Goal: Task Accomplishment & Management: Complete application form

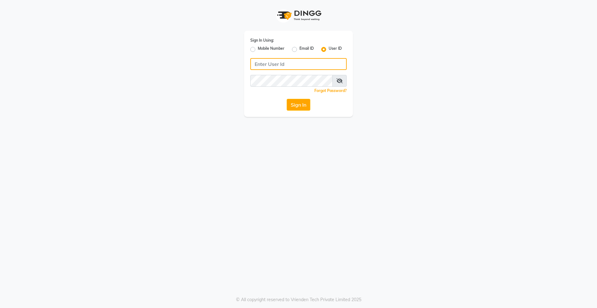
click at [305, 64] on input "Username" at bounding box center [298, 64] width 96 height 12
type input "derma@123"
click at [287, 99] on button "Sign In" at bounding box center [299, 105] width 24 height 12
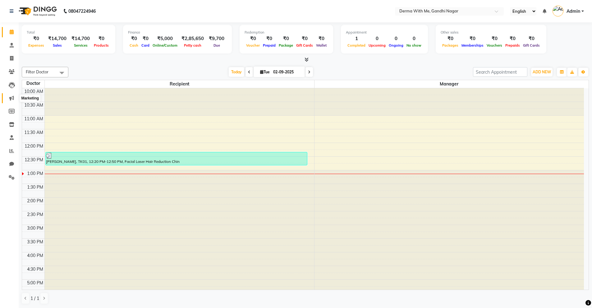
click at [11, 100] on icon at bounding box center [11, 98] width 5 height 5
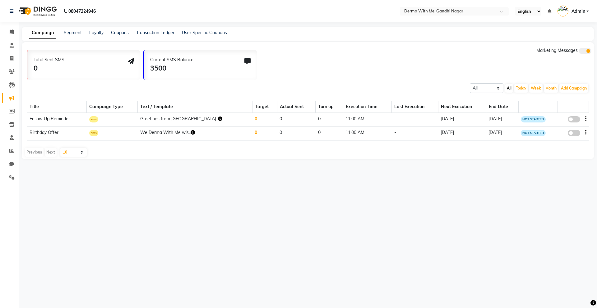
click at [363, 122] on td "11:00 AM" at bounding box center [367, 120] width 49 height 14
click at [568, 86] on button "Add Campaign" at bounding box center [573, 88] width 29 height 9
click at [568, 99] on div "SMS Campaign" at bounding box center [563, 98] width 63 height 9
select select "2"
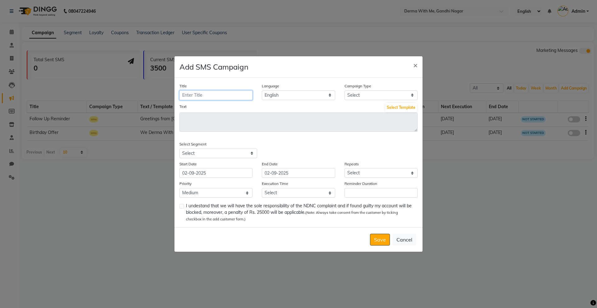
click at [217, 95] on input "Title" at bounding box center [215, 95] width 73 height 10
type input "d"
type input "[DATE] OFFER"
click at [385, 91] on select "Select Birthday Anniversary Promotional Service reminder" at bounding box center [380, 95] width 73 height 10
select select "3"
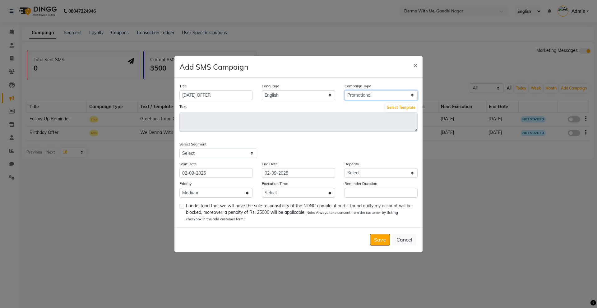
click at [344, 90] on select "Select Birthday Anniversary Promotional Service reminder" at bounding box center [380, 95] width 73 height 10
click at [396, 110] on button "Select Template" at bounding box center [401, 107] width 32 height 9
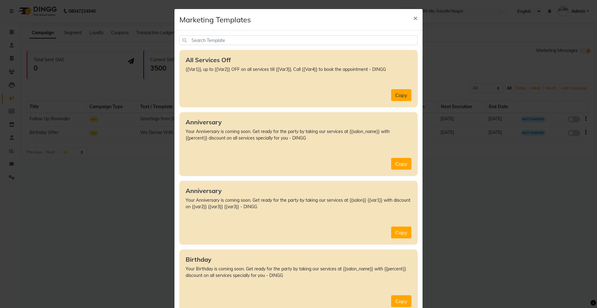
click at [398, 99] on button "Copy" at bounding box center [401, 95] width 20 height 12
type textarea "{{Var1}}, up to {{Var2}} OFF on all services till {{Var3}}. Call {{Var4}} to bo…"
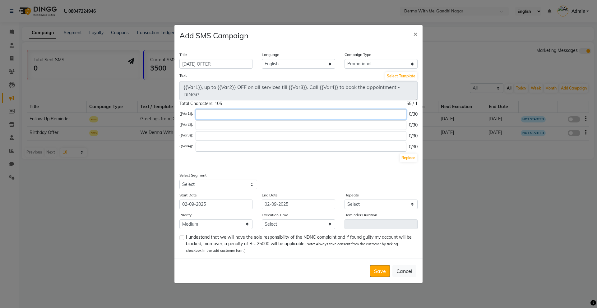
click at [231, 116] on input "text" at bounding box center [301, 114] width 211 height 10
type input "W"
type input "Welcome to DERMAWITHME"
click at [241, 126] on input "text" at bounding box center [301, 125] width 211 height 10
type input "DFDFDF"
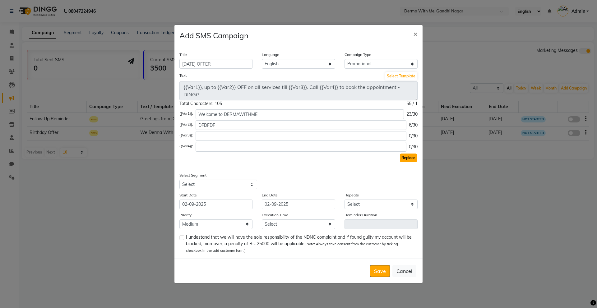
click at [406, 158] on button "Replace" at bounding box center [408, 158] width 17 height 9
type textarea "Welcome to DERMAWITHME , up to DFDFDF OFF on all services till {{Var3}}. Call {…"
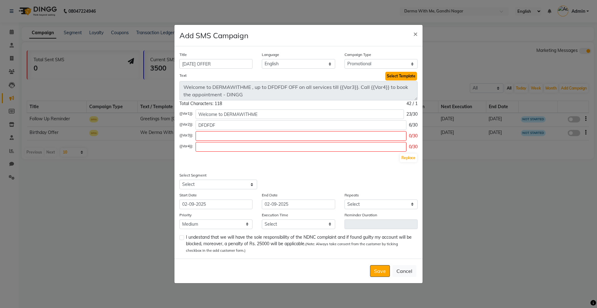
click at [401, 79] on button "Select Template" at bounding box center [401, 76] width 32 height 9
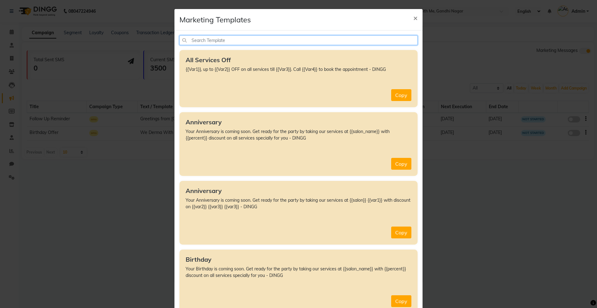
click at [241, 36] on input "text" at bounding box center [298, 40] width 238 height 10
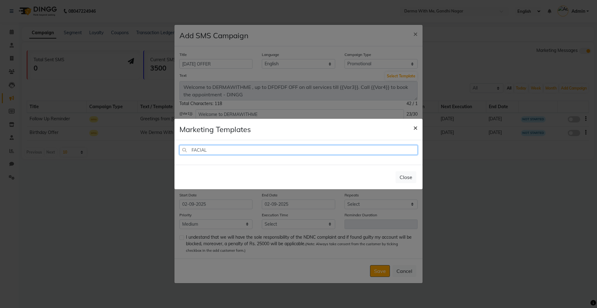
type input "FACIAL"
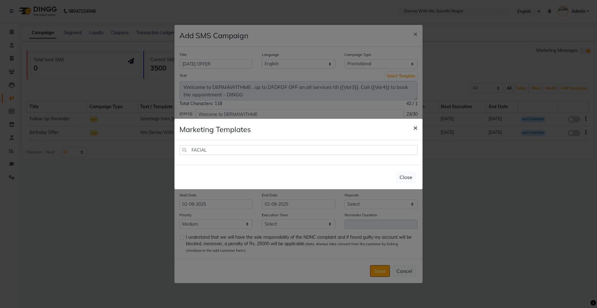
click at [416, 127] on span "×" at bounding box center [415, 127] width 4 height 9
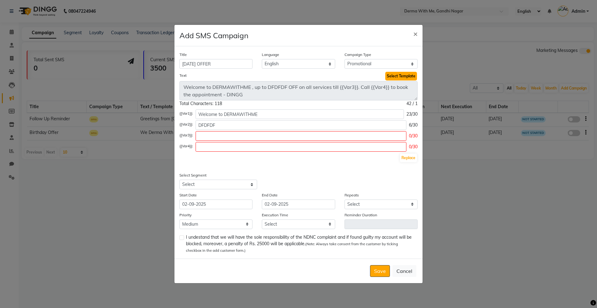
click at [404, 76] on button "Select Template" at bounding box center [401, 76] width 32 height 9
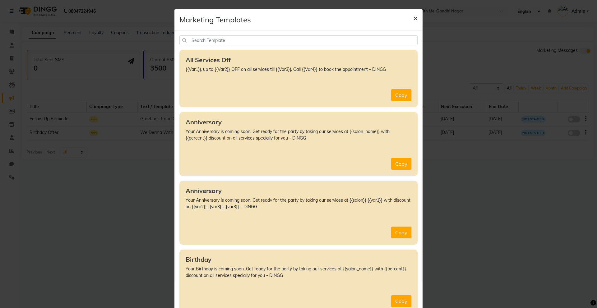
click at [413, 18] on span "×" at bounding box center [415, 17] width 4 height 9
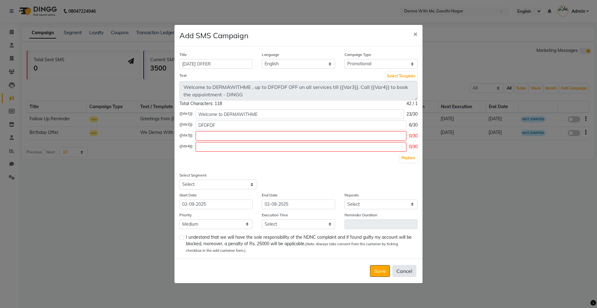
click at [410, 268] on button "Cancel" at bounding box center [404, 271] width 24 height 12
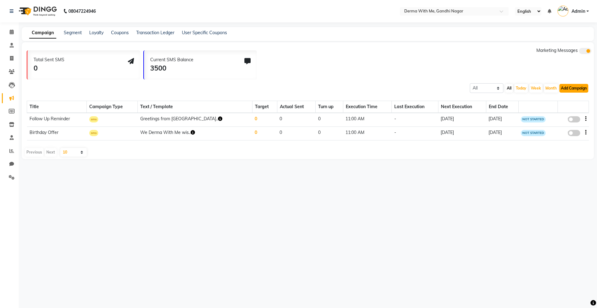
click at [567, 90] on button "Add Campaign" at bounding box center [573, 88] width 29 height 9
click at [560, 98] on div "SMS Campaign" at bounding box center [563, 98] width 63 height 9
select select "2"
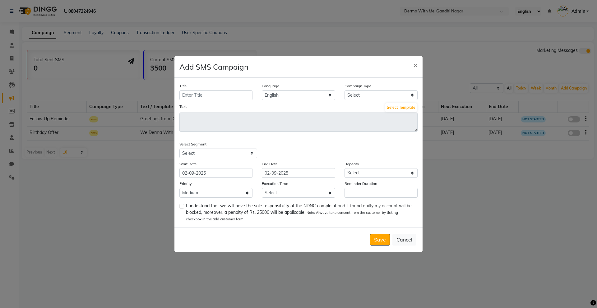
click at [417, 125] on div "Text Select Template" at bounding box center [298, 117] width 247 height 29
click at [398, 94] on select "Select Birthday Anniversary Promotional Service reminder" at bounding box center [380, 95] width 73 height 10
select select "3"
click at [344, 90] on select "Select Birthday Anniversary Promotional Service reminder" at bounding box center [380, 95] width 73 height 10
click at [411, 105] on button "Select Template" at bounding box center [401, 107] width 32 height 9
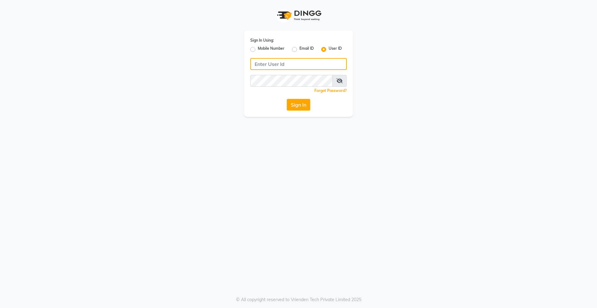
click at [300, 64] on input "Username" at bounding box center [298, 64] width 96 height 12
type input "derma@123"
click at [287, 99] on button "Sign In" at bounding box center [299, 105] width 24 height 12
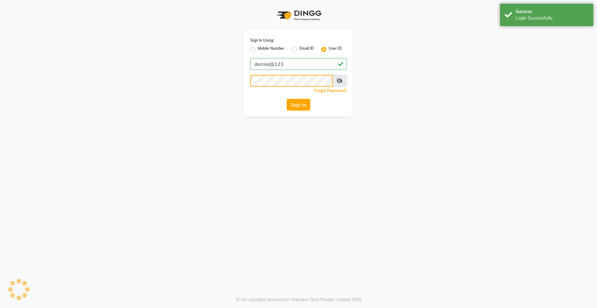
click at [287, 99] on button "Sign In" at bounding box center [299, 105] width 24 height 12
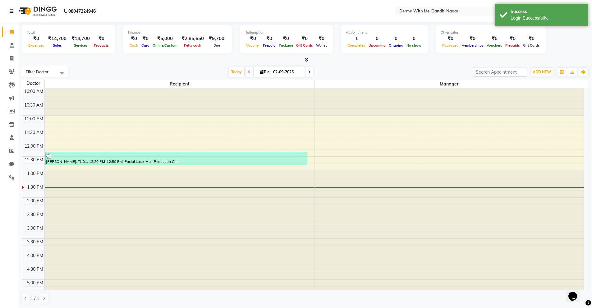
click at [380, 70] on div "Today Tue 02-09-2025" at bounding box center [271, 71] width 399 height 9
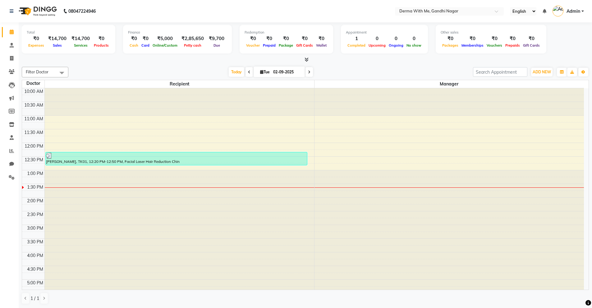
click at [359, 76] on div "Today Tue 02-09-2025" at bounding box center [271, 71] width 399 height 9
click at [376, 67] on div "Today Tue 02-09-2025" at bounding box center [271, 71] width 399 height 9
click at [8, 148] on span at bounding box center [11, 151] width 11 height 7
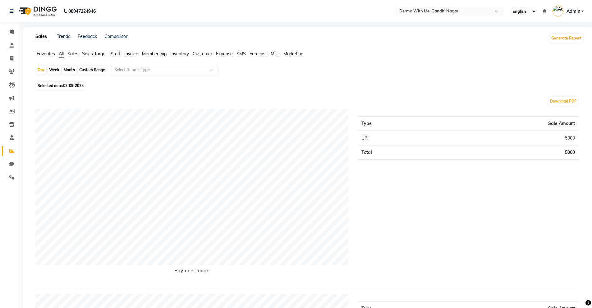
click at [137, 97] on div "Download PDF" at bounding box center [306, 101] width 543 height 10
click at [9, 94] on link "Marketing" at bounding box center [9, 98] width 15 height 10
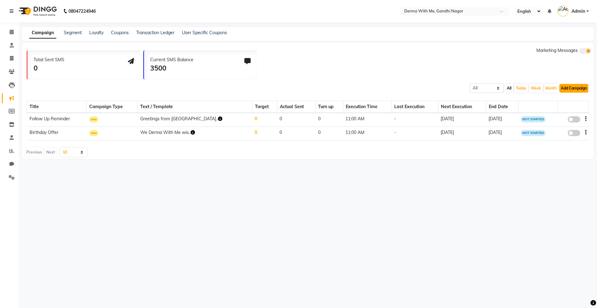
click at [585, 88] on button "Add Campaign" at bounding box center [573, 88] width 29 height 9
click at [574, 97] on div "SMS Campaign" at bounding box center [563, 98] width 63 height 9
select select "2"
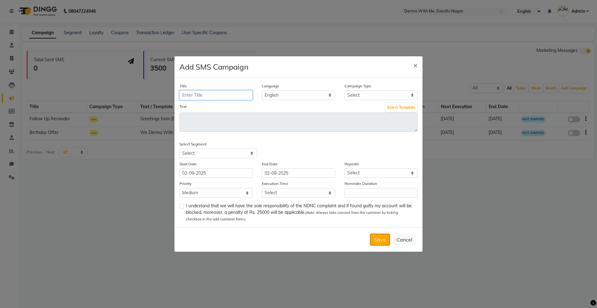
click at [202, 94] on input "Title" at bounding box center [215, 95] width 73 height 10
type input "[DATE] OFFER"
click at [365, 93] on select "Select Birthday Anniversary Promotional Service reminder" at bounding box center [380, 95] width 73 height 10
select select "3"
click at [344, 90] on select "Select Birthday Anniversary Promotional Service reminder" at bounding box center [380, 95] width 73 height 10
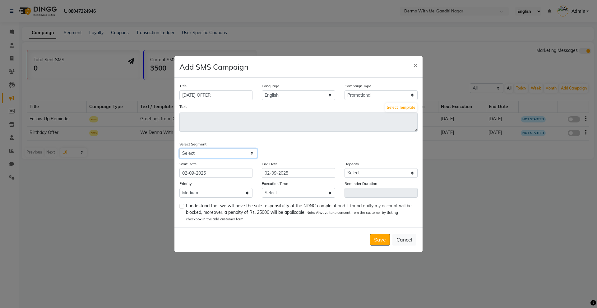
click at [228, 150] on select "Select All Customers All Male Customer All Female Customer All Customers Visite…" at bounding box center [218, 154] width 78 height 10
click at [327, 148] on div "Select Segment Select All Customers All Male Customer All Female Customer All C…" at bounding box center [298, 149] width 247 height 17
click at [250, 151] on select "Select All Customers All Male Customer All Female Customer All Customers Visite…" at bounding box center [218, 154] width 78 height 10
click at [316, 149] on div "Select Segment Select All Customers All Male Customer All Female Customer All C…" at bounding box center [298, 149] width 247 height 17
drag, startPoint x: 216, startPoint y: 145, endPoint x: 228, endPoint y: 151, distance: 13.1
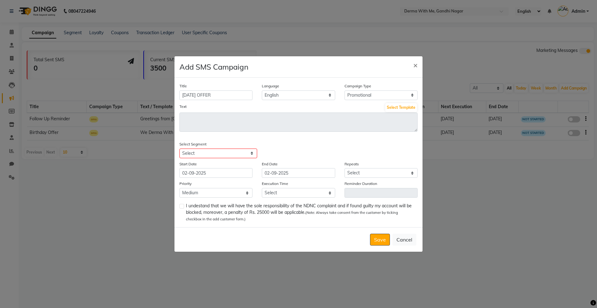
click at [217, 145] on div "Select Segment Select All Customers All Male Customer All Female Customer All C…" at bounding box center [237, 149] width 124 height 17
click at [236, 155] on select "Select All Customers All Male Customer All Female Customer All Customers Visite…" at bounding box center [218, 154] width 78 height 10
click at [179, 149] on select "Select All Customers All Male Customer All Female Customer All Customers Visite…" at bounding box center [218, 154] width 78 height 10
click at [324, 138] on div "Title DIWALI OFFER Language English Campaign Type Select Birthday Anniversary P…" at bounding box center [298, 153] width 248 height 150
drag, startPoint x: 232, startPoint y: 155, endPoint x: 229, endPoint y: 158, distance: 3.7
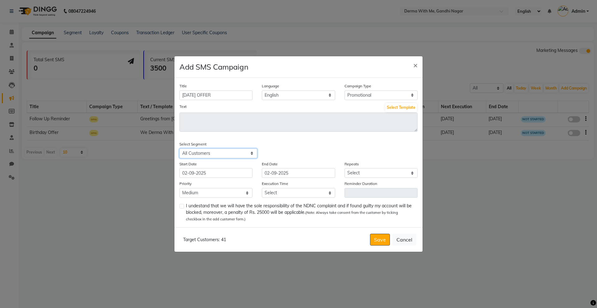
click at [232, 155] on select "Select All Customers All Male Customer All Female Customer All Customers Visite…" at bounding box center [218, 154] width 78 height 10
select select "41291"
click at [179, 149] on select "Select All Customers All Male Customer All Female Customer All Customers Visite…" at bounding box center [218, 154] width 78 height 10
drag, startPoint x: 245, startPoint y: 153, endPoint x: 240, endPoint y: 157, distance: 6.4
click at [245, 153] on select "Select All Customers All Male Customer All Female Customer All Customers Visite…" at bounding box center [218, 154] width 78 height 10
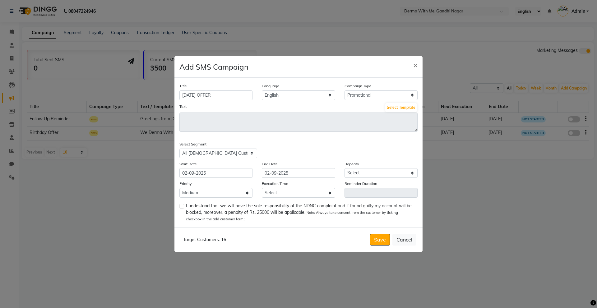
click at [317, 135] on div "Title DIWALI OFFER Language English Campaign Type Select Birthday Anniversary P…" at bounding box center [298, 153] width 248 height 150
drag, startPoint x: 342, startPoint y: 66, endPoint x: 393, endPoint y: 95, distance: 58.5
click at [397, 96] on div "Add SMS Campaign × Title DIWALI OFFER Language English Campaign Type Select Bir…" at bounding box center [298, 154] width 249 height 196
click at [340, 25] on ngb-modal-window "Add SMS Campaign × Title DIWALI OFFER Language English Campaign Type Select Bir…" at bounding box center [298, 154] width 597 height 308
click at [404, 106] on button "Select Template" at bounding box center [401, 107] width 32 height 9
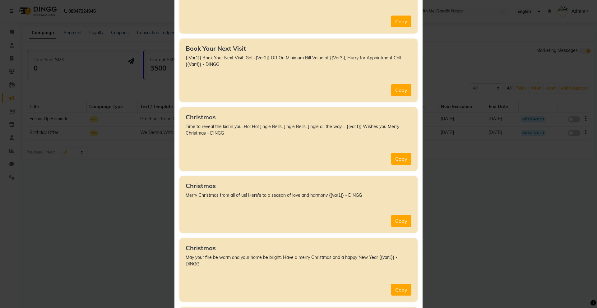
scroll to position [466, 0]
